Goal: Information Seeking & Learning: Learn about a topic

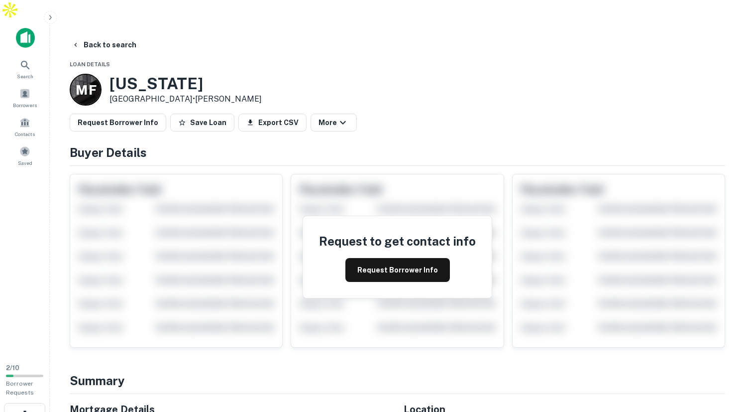
click at [79, 41] on icon "button" at bounding box center [76, 45] width 8 height 8
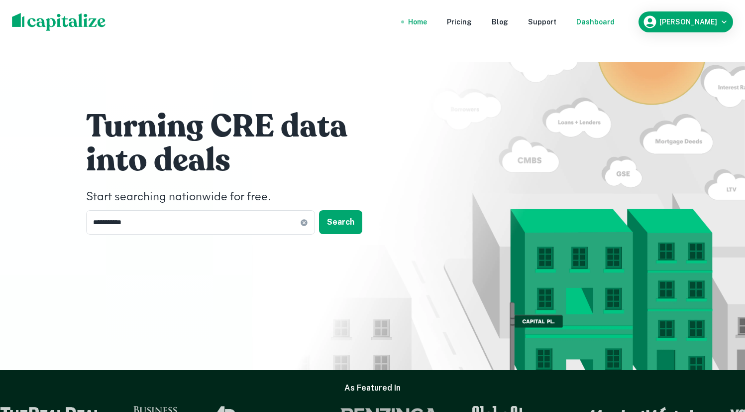
click at [606, 19] on div "Dashboard" at bounding box center [595, 21] width 38 height 11
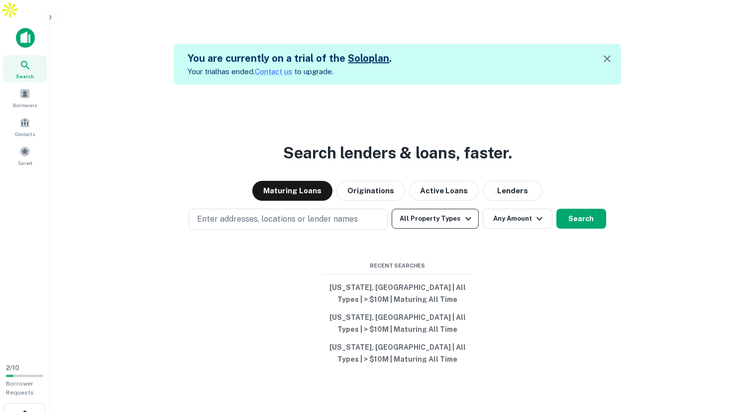
click at [439, 209] on button "All Property Types" at bounding box center [435, 219] width 87 height 20
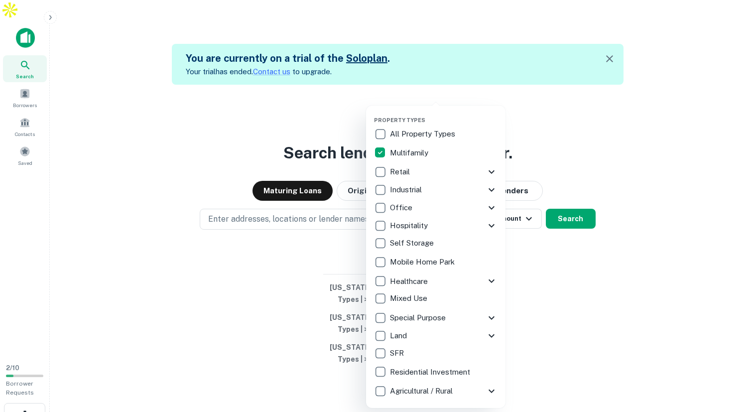
click at [568, 201] on div at bounding box center [376, 206] width 753 height 412
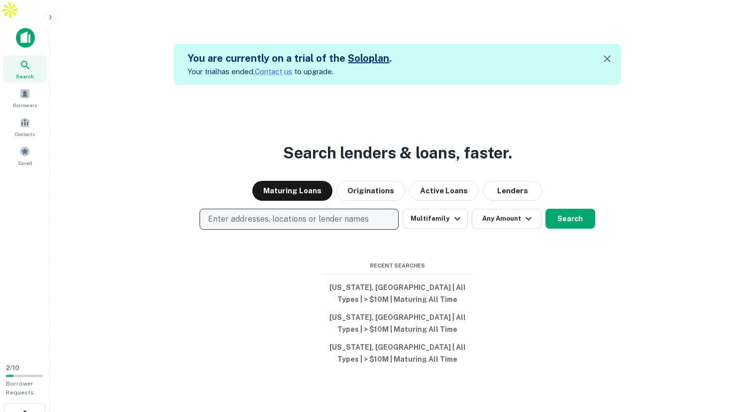
click at [364, 213] on p "Enter addresses, locations or lender names" at bounding box center [288, 219] width 161 height 12
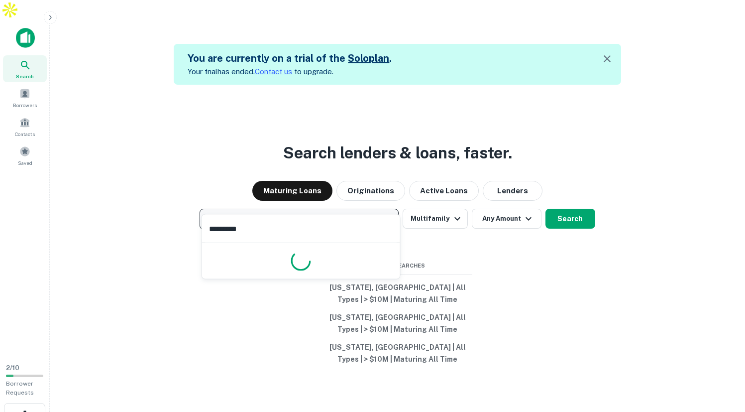
type input "**********"
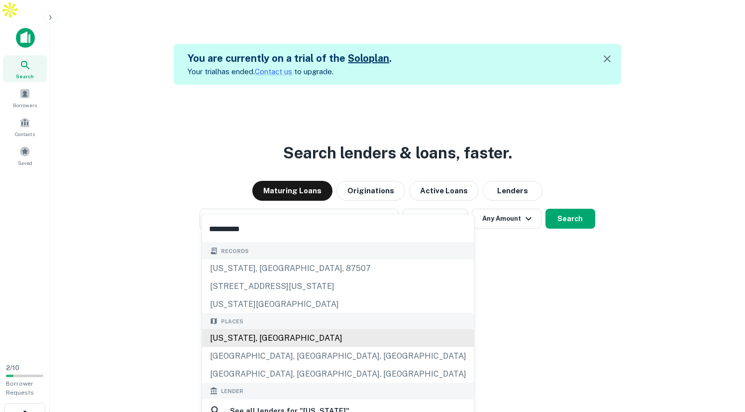
click at [326, 339] on div "[US_STATE], [GEOGRAPHIC_DATA]" at bounding box center [338, 338] width 272 height 18
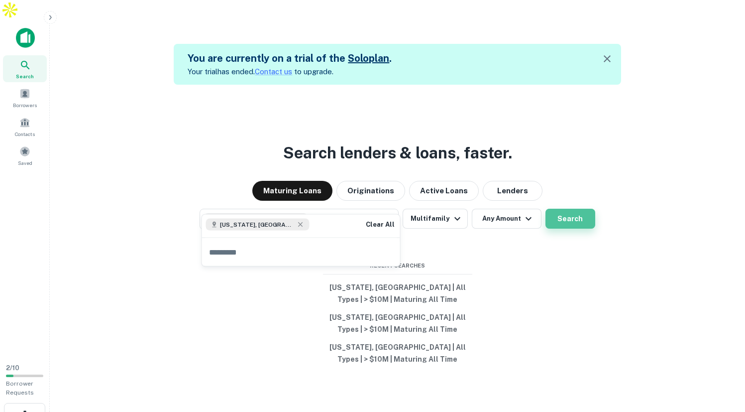
click at [575, 209] on button "Search" at bounding box center [571, 219] width 50 height 20
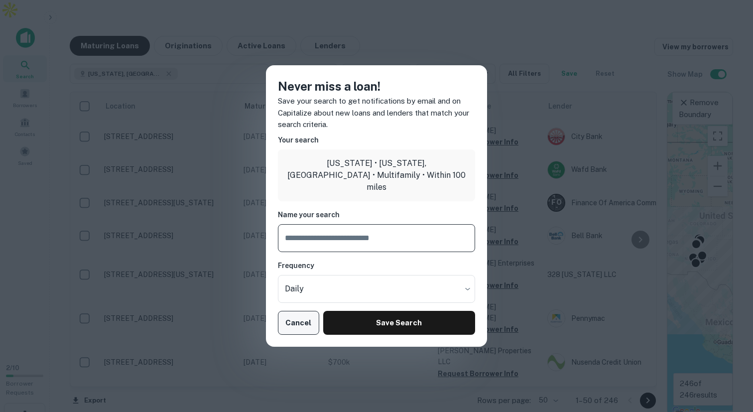
click at [294, 323] on button "Cancel" at bounding box center [298, 323] width 41 height 24
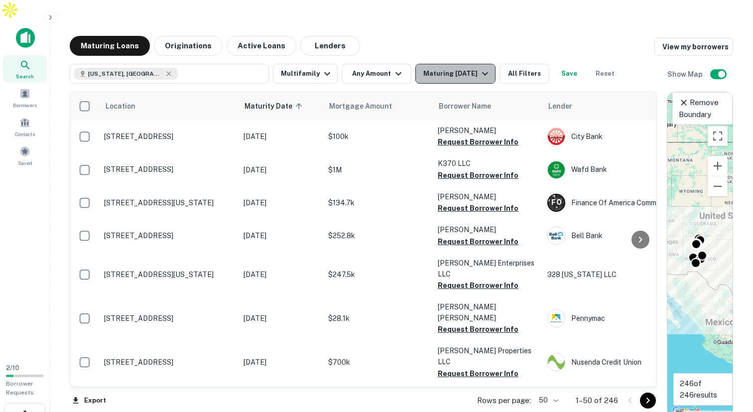
click at [469, 68] on div "Maturing [DATE]" at bounding box center [457, 74] width 68 height 12
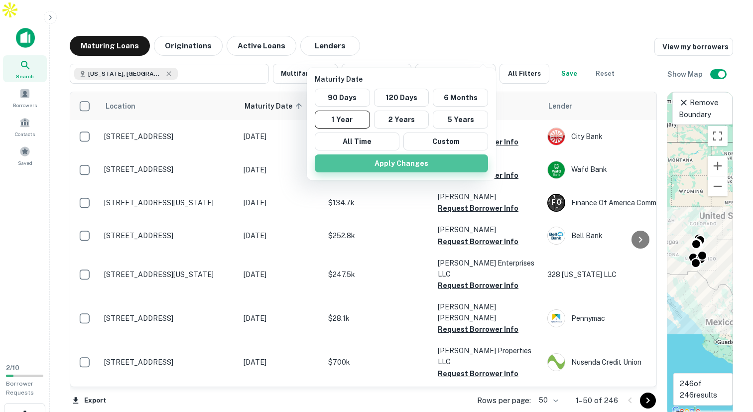
click at [402, 165] on button "Apply Changes" at bounding box center [401, 163] width 173 height 18
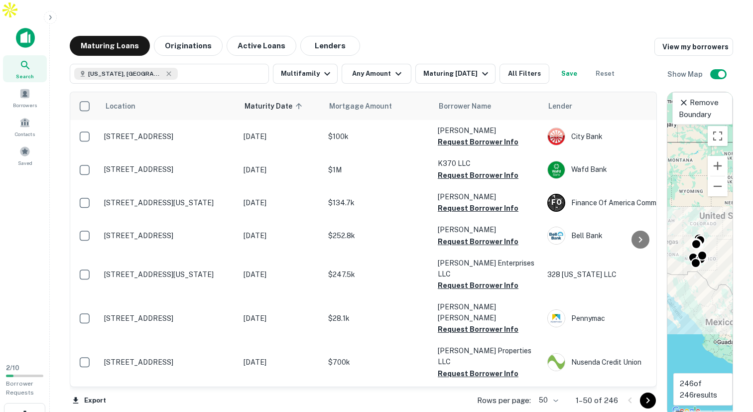
click at [429, 36] on div "Maturing Loans Originations Active Loans Lenders View my borrowers" at bounding box center [401, 46] width 663 height 20
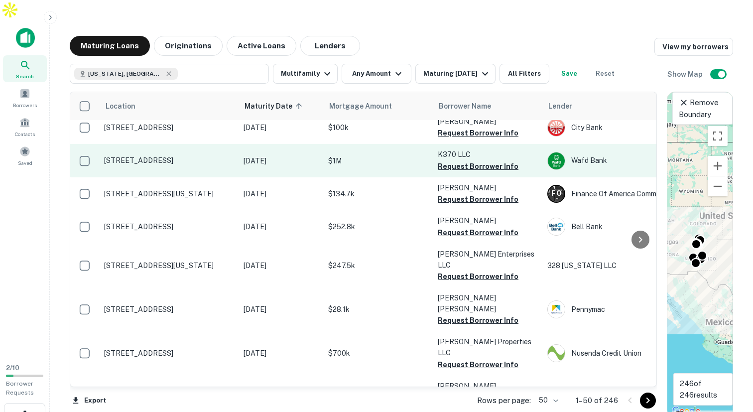
scroll to position [12, 0]
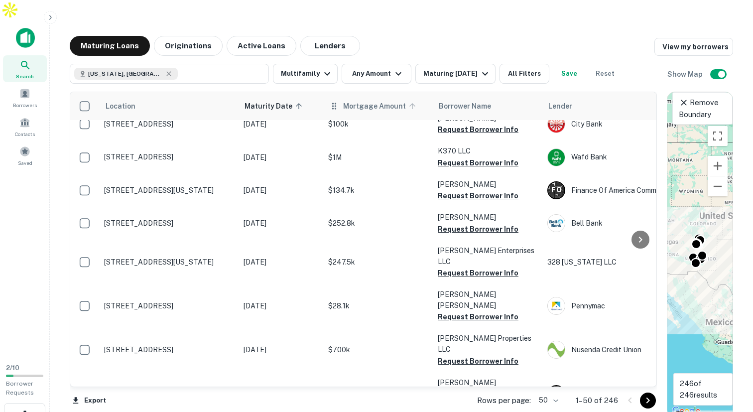
click at [355, 100] on span "Mortgage Amount" at bounding box center [381, 106] width 76 height 12
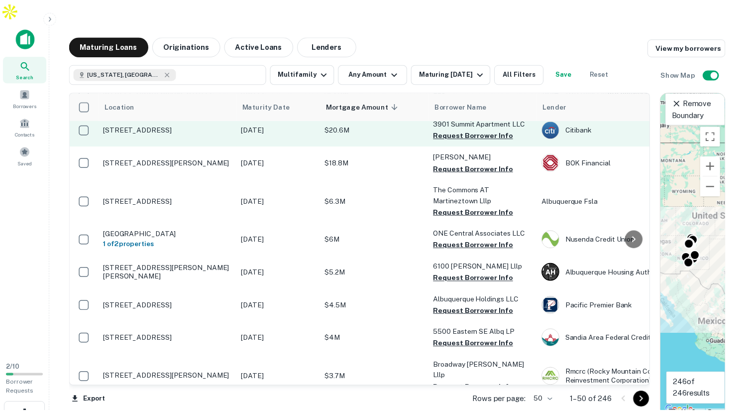
scroll to position [87, 0]
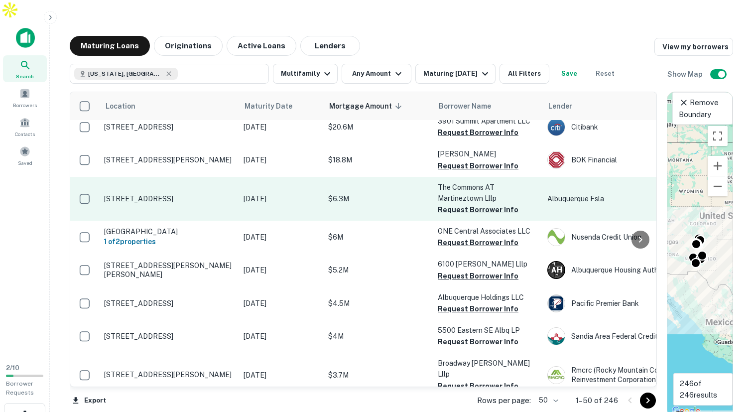
click at [165, 194] on p "[STREET_ADDRESS]" at bounding box center [168, 198] width 129 height 9
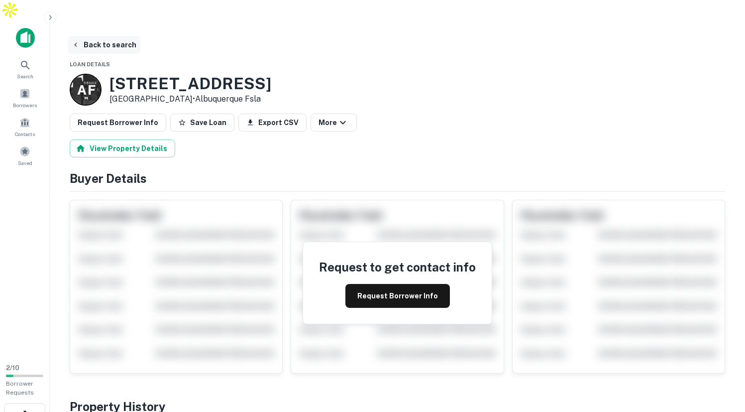
click at [83, 36] on button "Back to search" at bounding box center [104, 45] width 73 height 18
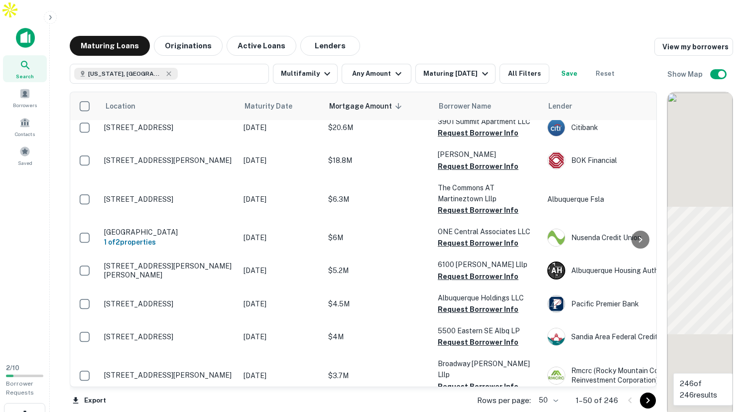
scroll to position [87, 0]
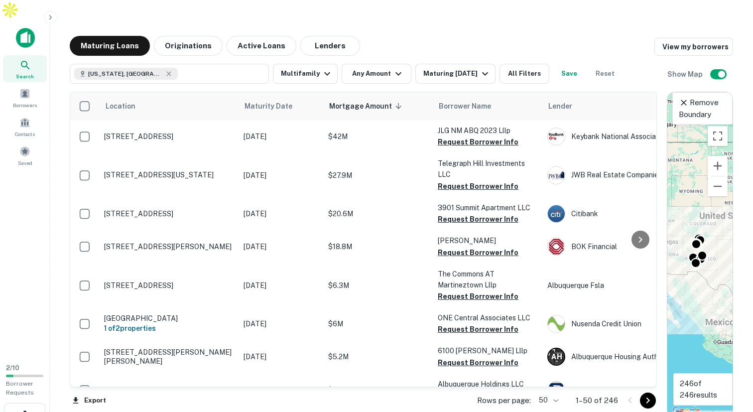
click at [466, 36] on div "Maturing Loans Originations Active Loans Lenders View my borrowers" at bounding box center [401, 46] width 663 height 20
